Goal: Information Seeking & Learning: Compare options

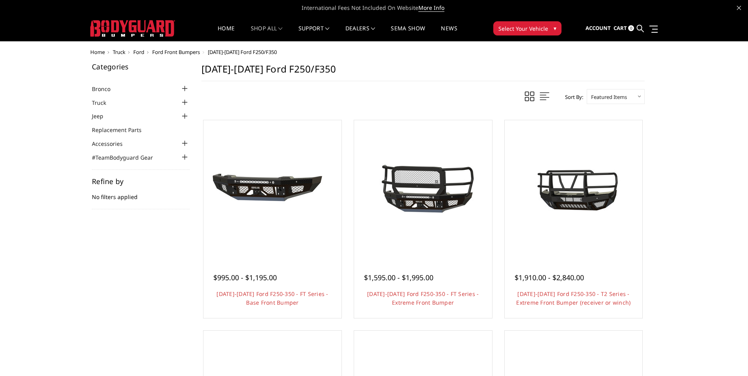
click at [169, 52] on span "Ford Front Bumpers" at bounding box center [176, 51] width 48 height 7
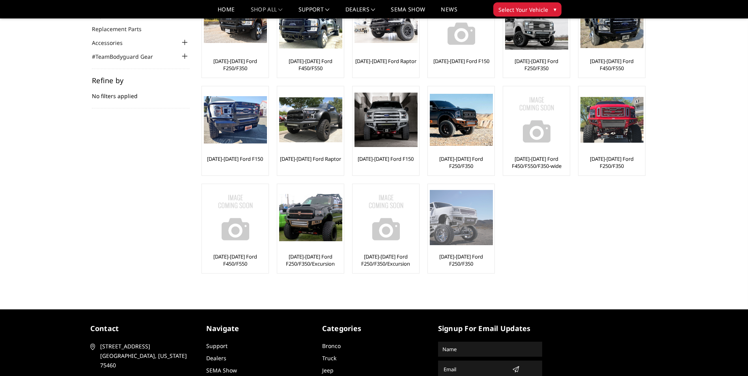
scroll to position [79, 0]
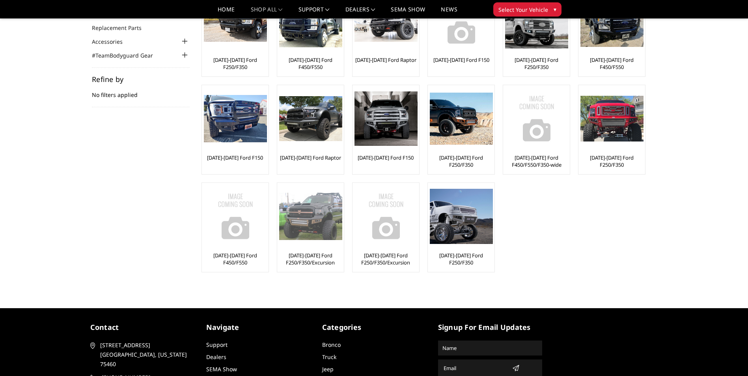
click at [303, 225] on img at bounding box center [310, 216] width 63 height 47
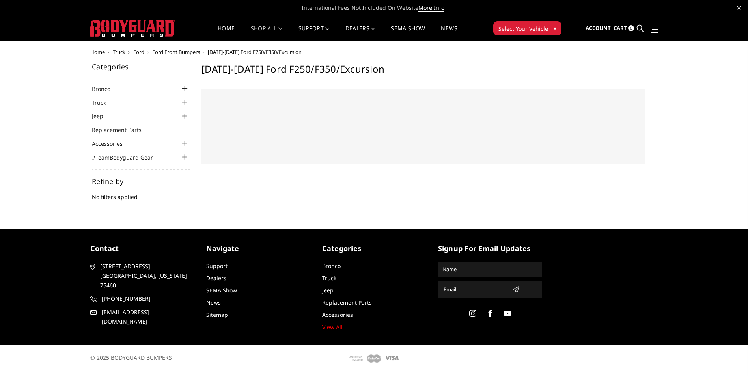
select select "US"
